Goal: Task Accomplishment & Management: Manage account settings

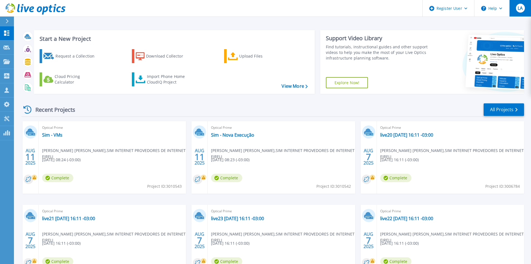
click at [526, 11] on button "LA" at bounding box center [521, 8] width 22 height 16
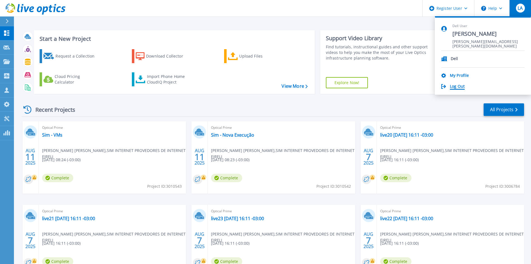
click at [455, 86] on link "Log Out" at bounding box center [457, 86] width 15 height 5
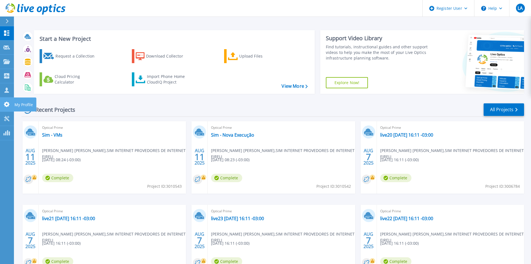
click at [4, 102] on icon at bounding box center [6, 104] width 7 height 5
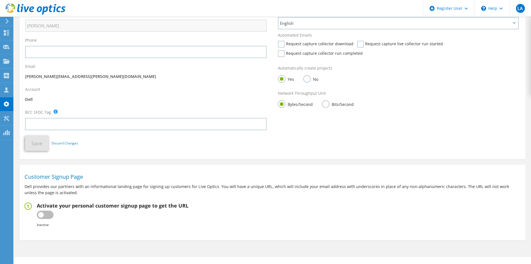
scroll to position [91, 0]
